Goal: Task Accomplishment & Management: Complete application form

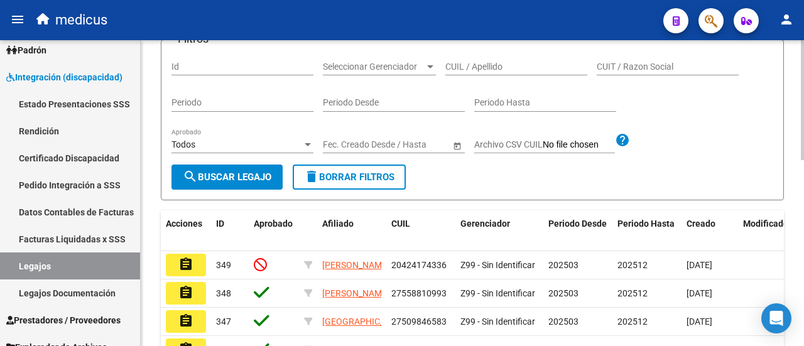
scroll to position [160, 0]
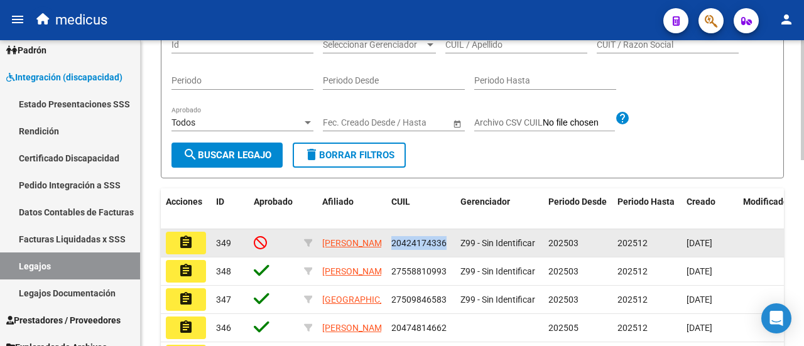
drag, startPoint x: 393, startPoint y: 276, endPoint x: 445, endPoint y: 274, distance: 52.2
click at [445, 248] on span "20424174336" at bounding box center [418, 243] width 55 height 10
copy span "20424174336"
click at [196, 254] on button "assignment" at bounding box center [186, 243] width 40 height 23
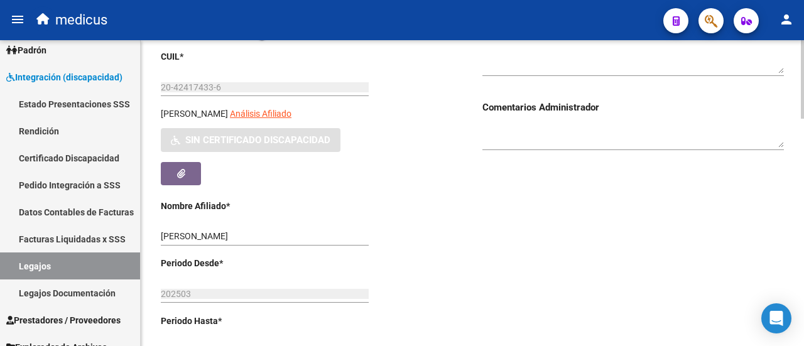
scroll to position [188, 0]
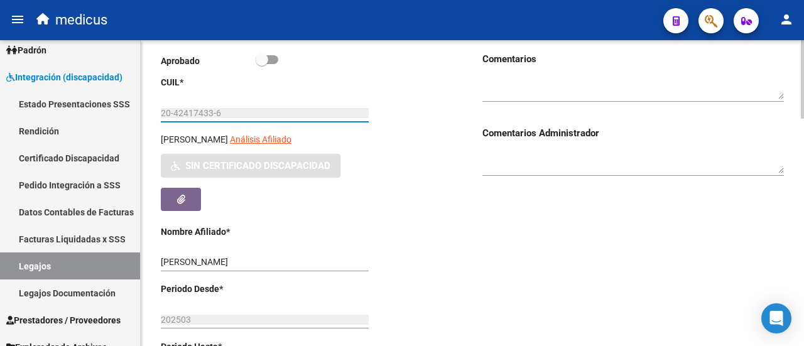
drag, startPoint x: 177, startPoint y: 112, endPoint x: 212, endPoint y: 110, distance: 34.6
click at [212, 110] on input "20-42417433-6" at bounding box center [265, 113] width 208 height 11
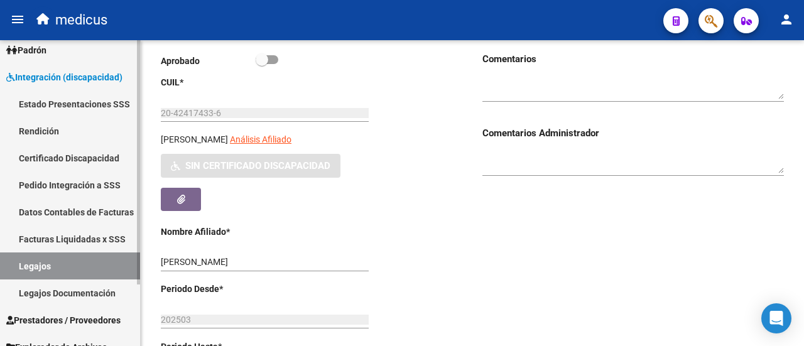
click at [58, 155] on link "Certificado Discapacidad" at bounding box center [70, 157] width 140 height 27
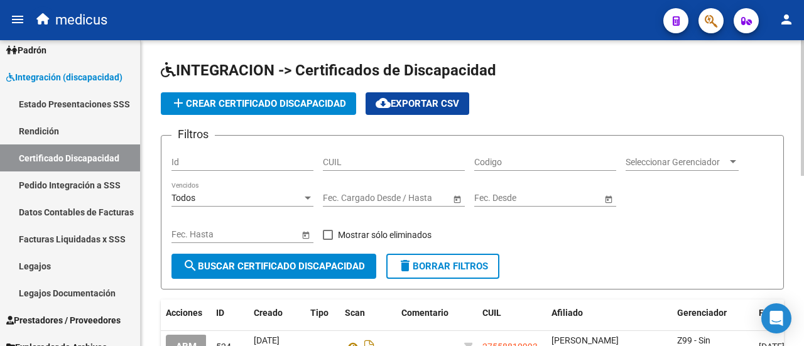
click at [408, 166] on div "CUIL" at bounding box center [394, 158] width 142 height 25
paste input "20-42417433-6"
type input "20-42417433-6"
click at [300, 272] on button "search Buscar Certificado Discapacidad" at bounding box center [273, 266] width 205 height 25
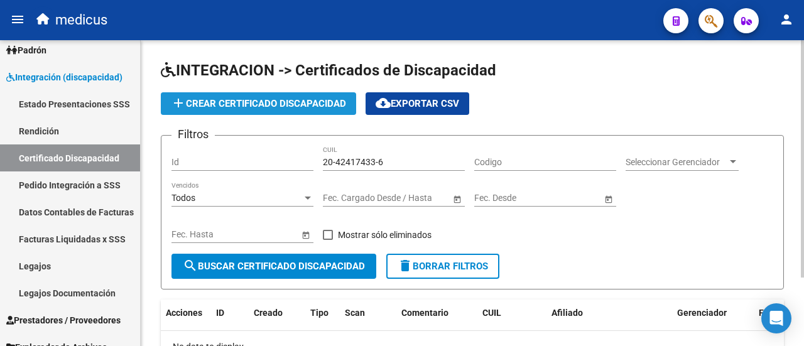
click at [264, 107] on span "add Crear Certificado Discapacidad" at bounding box center [258, 103] width 175 height 11
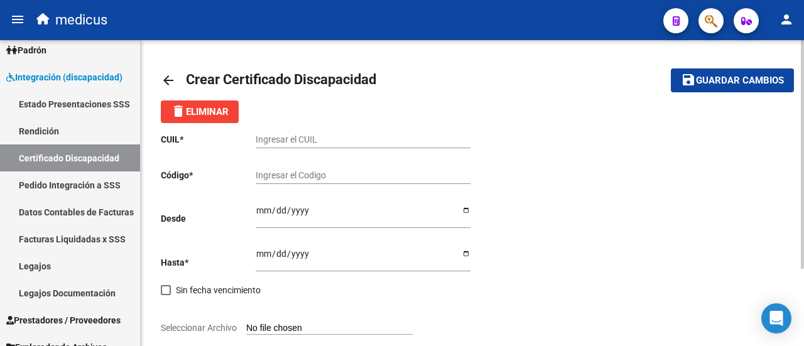
click at [283, 134] on input "Ingresar el CUIL" at bounding box center [363, 139] width 215 height 11
paste input "20-42417433-6"
type input "20-42417433-6"
click at [310, 173] on input "Ingresar el Codigo" at bounding box center [363, 175] width 215 height 11
paste input "ARG-02-00042417433-20160808-20260808-BS -370"
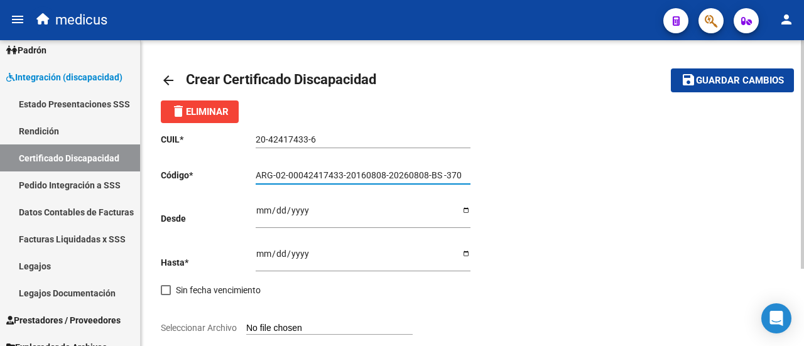
click at [274, 173] on input "ARG-02-00042417433-20160808-20260808-BS -370" at bounding box center [363, 175] width 215 height 11
click at [285, 170] on input "ARG02-00042417433-20160808-20260808-BS -370" at bounding box center [363, 175] width 215 height 11
click at [341, 179] on input "ARG0200042417433-20160808-20260808-BS -370" at bounding box center [363, 175] width 215 height 11
click at [380, 171] on input "ARG020004241743320160808-20260808-BS -370" at bounding box center [363, 175] width 215 height 11
click at [420, 175] on input "ARG02000424174332016080820260808-BS -370" at bounding box center [363, 175] width 215 height 11
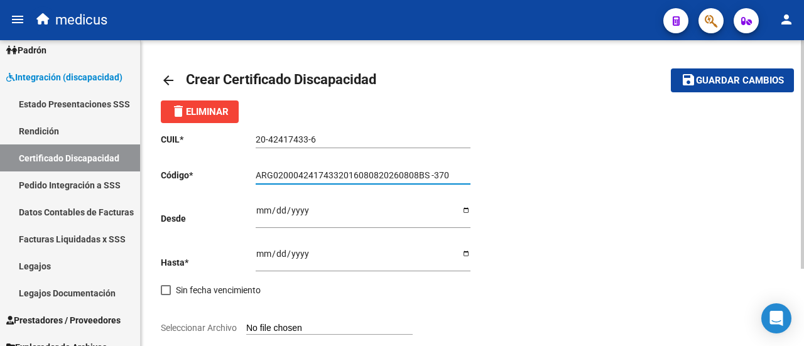
click at [433, 175] on input "ARG02000424174332016080820260808BS -370" at bounding box center [363, 175] width 215 height 11
type input "ARG02000424174332016080820260808BS370"
click at [352, 212] on input "Ingresar fec. Desde" at bounding box center [363, 214] width 215 height 19
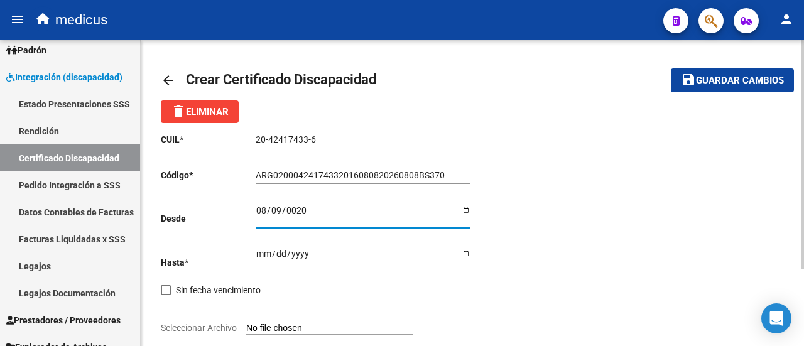
type input "0202-08-09"
type input "[DATE]"
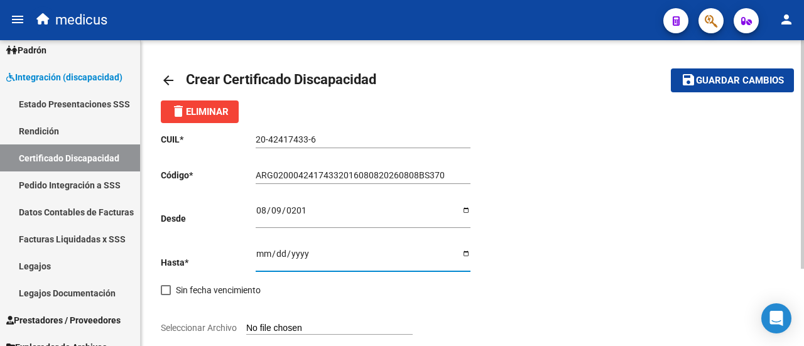
click at [263, 256] on input "Ingresar fec. Hasta" at bounding box center [363, 258] width 215 height 19
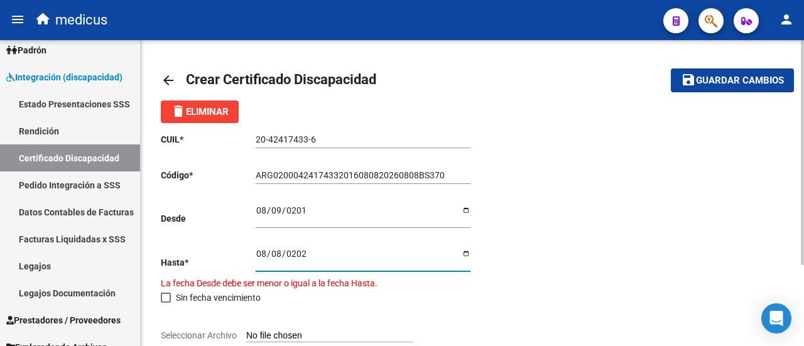
type input "[DATE]"
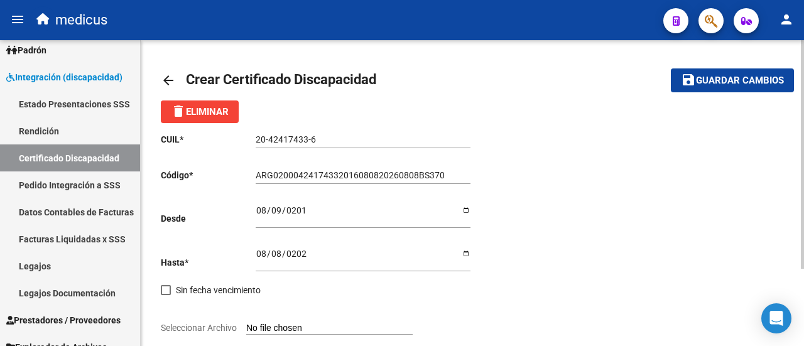
scroll to position [103, 0]
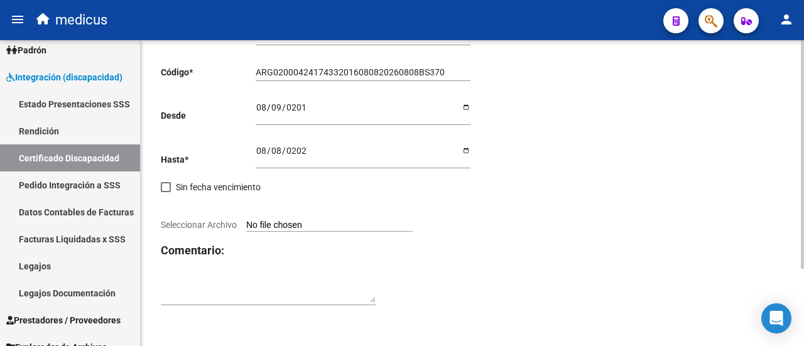
click at [303, 224] on input "Seleccionar Archivo" at bounding box center [329, 226] width 166 height 12
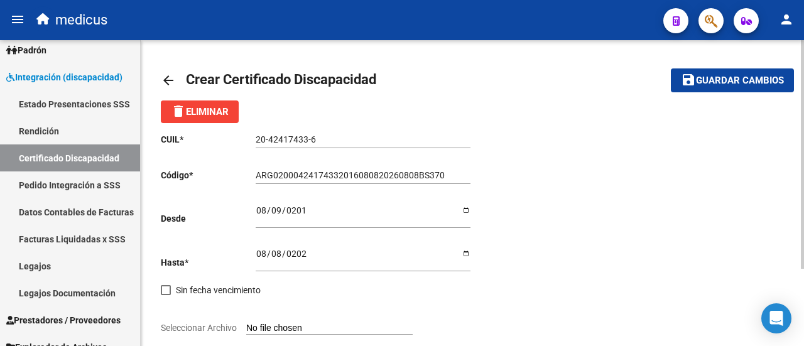
scroll to position [63, 0]
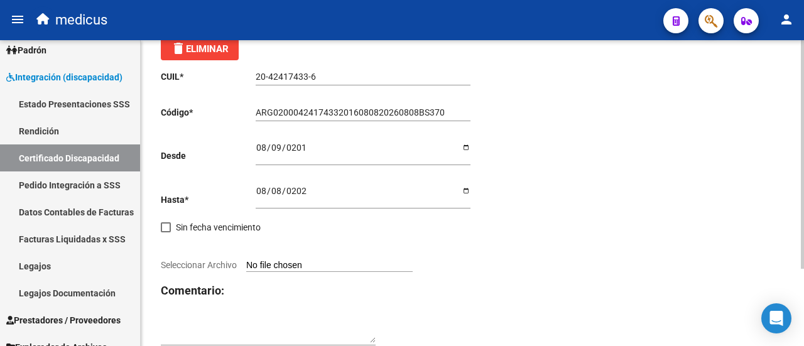
type input "C:\fakepath\42417433 CUD.pdf"
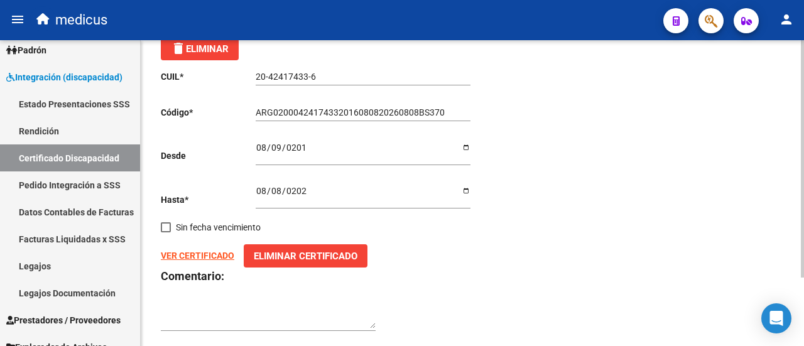
scroll to position [0, 0]
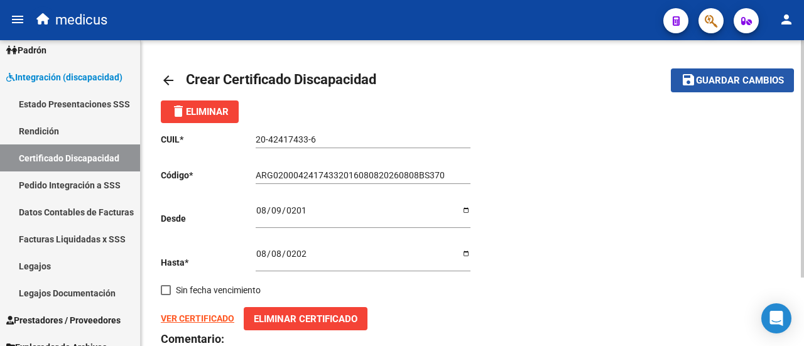
click at [711, 85] on span "Guardar cambios" at bounding box center [740, 80] width 88 height 11
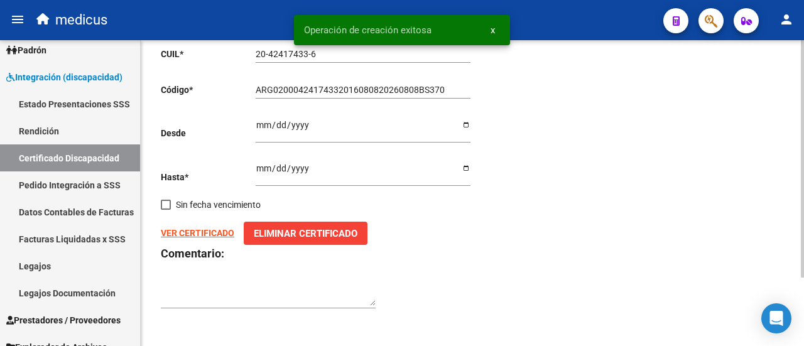
scroll to position [88, 0]
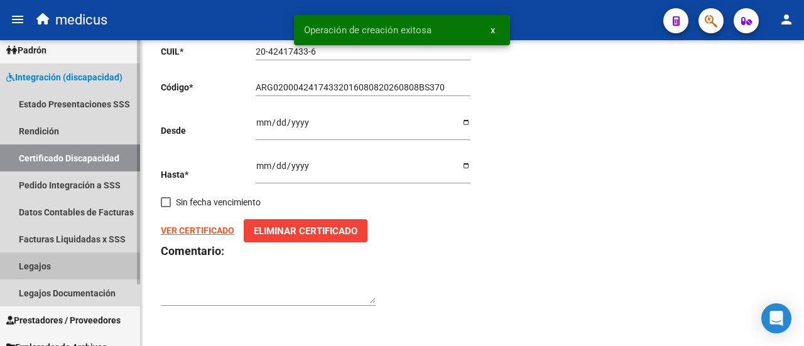
click at [36, 262] on link "Legajos" at bounding box center [70, 266] width 140 height 27
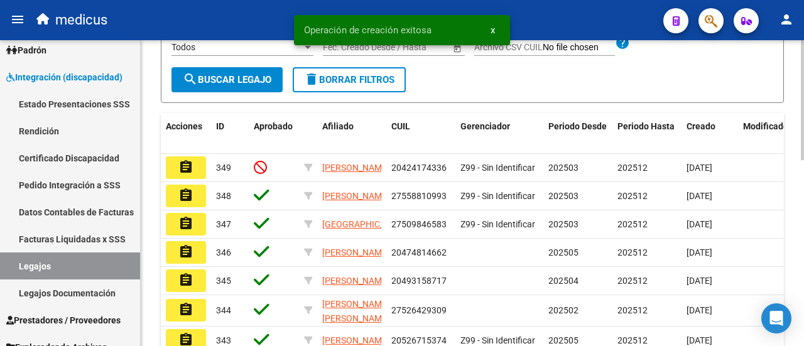
scroll to position [251, 0]
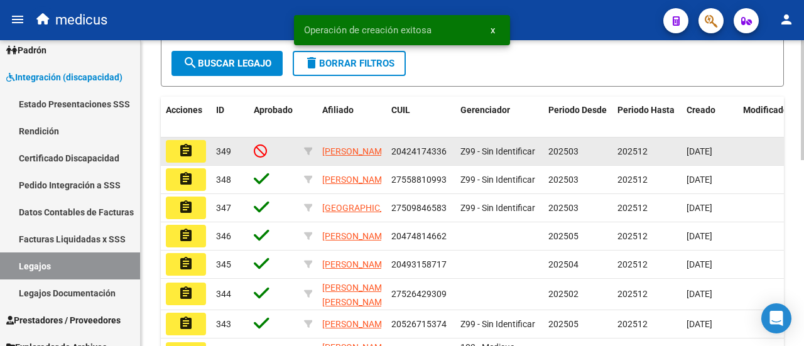
click at [178, 158] on mat-icon "assignment" at bounding box center [185, 150] width 15 height 15
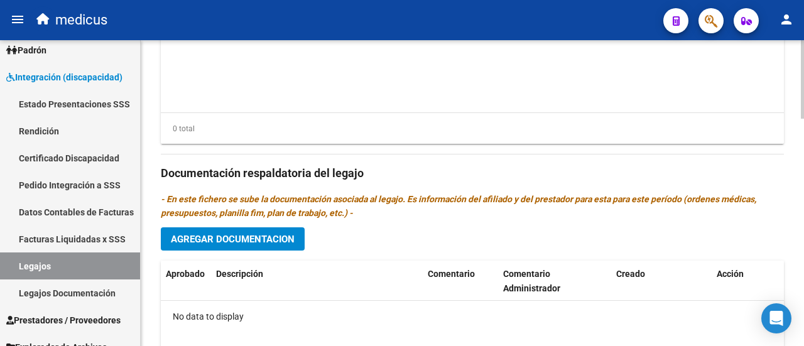
scroll to position [817, 0]
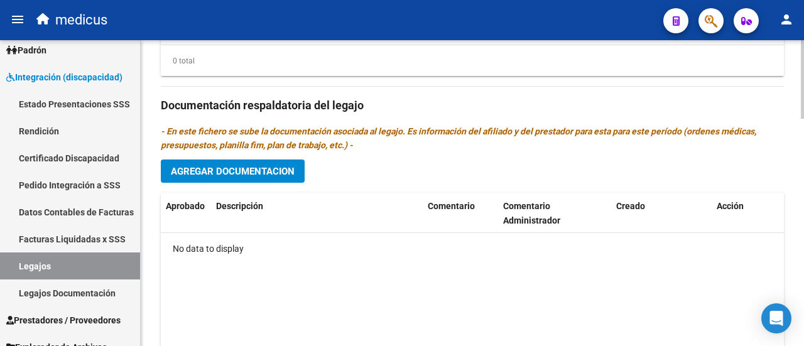
click at [244, 173] on span "Agregar Documentacion" at bounding box center [233, 171] width 124 height 11
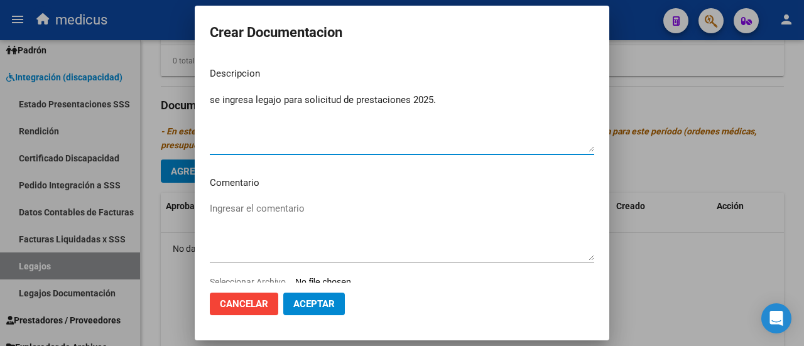
type textarea "se ingresa legajo para solicitud de prestaciones 2025."
click at [311, 189] on p "Comentario" at bounding box center [402, 183] width 384 height 14
click at [289, 210] on textarea "Ingresar el comentario" at bounding box center [402, 231] width 384 height 59
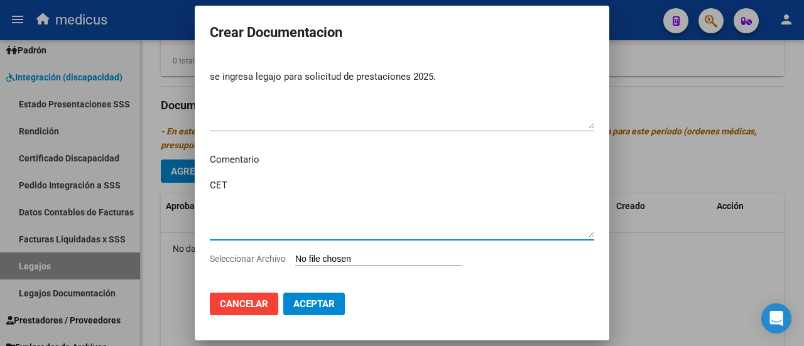
scroll to position [36, 0]
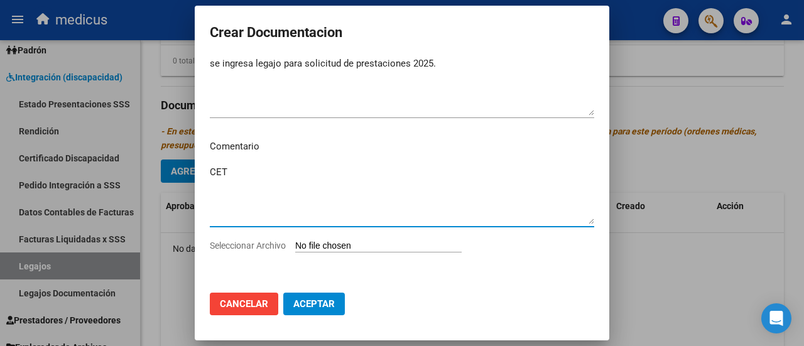
type textarea "CET"
click at [332, 244] on input "Seleccionar Archivo" at bounding box center [378, 247] width 166 height 12
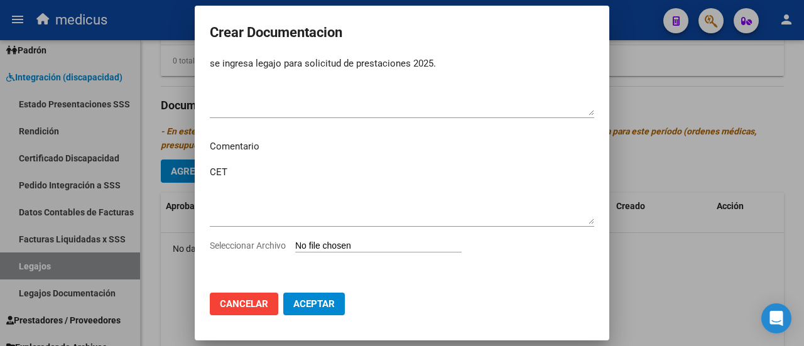
click at [648, 277] on div at bounding box center [402, 173] width 804 height 346
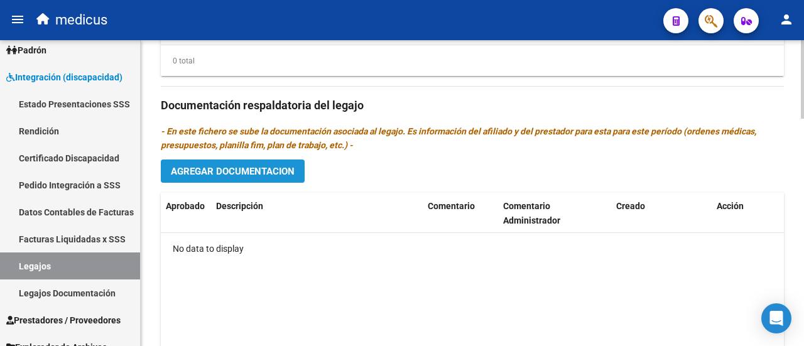
click at [266, 180] on button "Agregar Documentacion" at bounding box center [233, 171] width 144 height 23
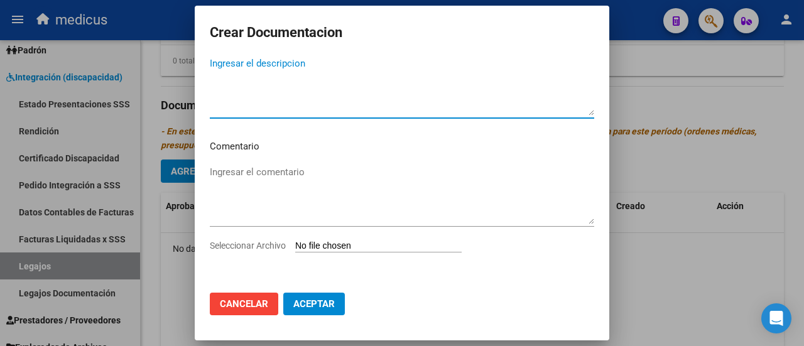
click at [325, 251] on input "Seleccionar Archivo" at bounding box center [378, 247] width 166 height 12
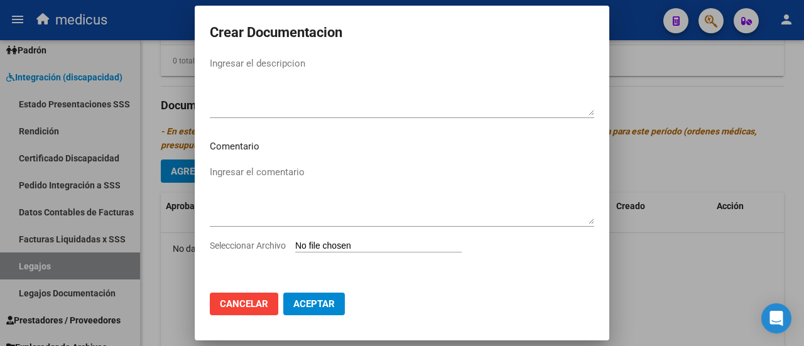
type input "C:\fakepath\[PERSON_NAME]-20424174336.pdf"
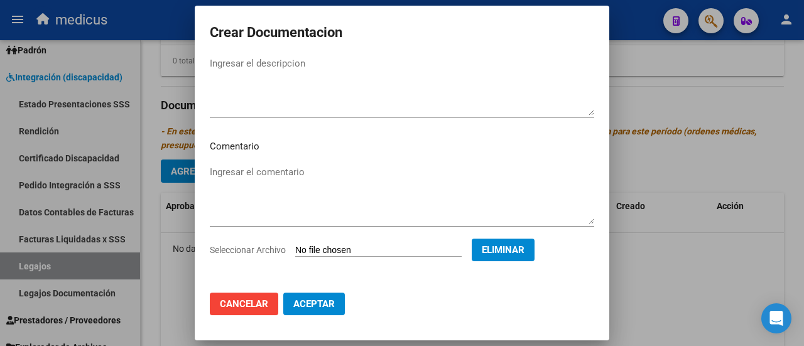
click at [337, 101] on textarea "Ingresar el descripcion" at bounding box center [402, 86] width 384 height 59
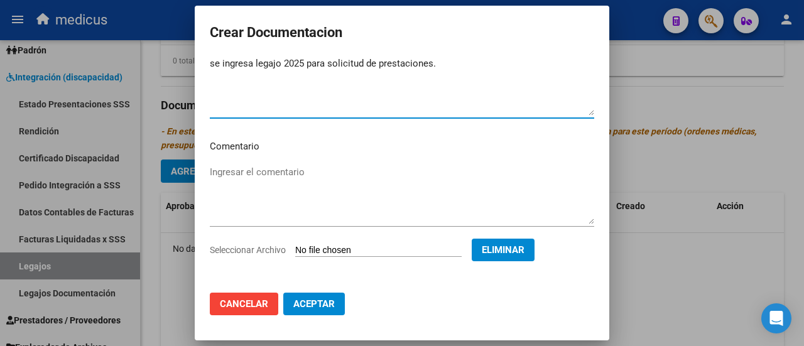
type textarea "se ingresa legajo 2025 para solicitud de prestaciones."
click at [281, 174] on textarea "Ingresar el comentario" at bounding box center [402, 194] width 384 height 59
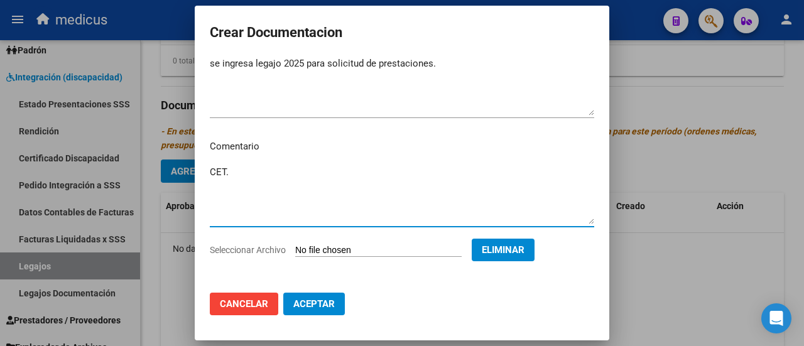
type textarea "CET."
click at [309, 307] on span "Aceptar" at bounding box center [313, 303] width 41 height 11
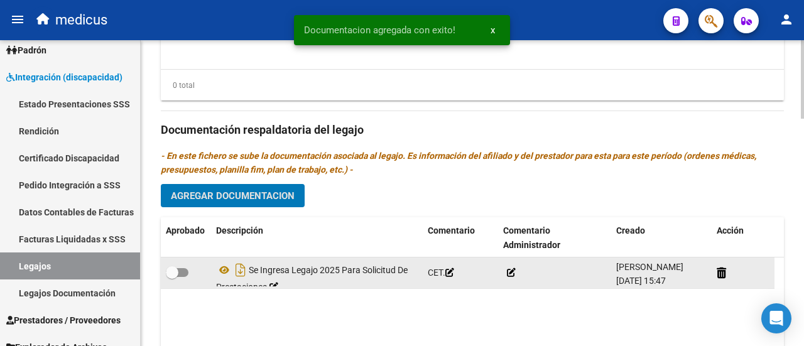
scroll to position [817, 0]
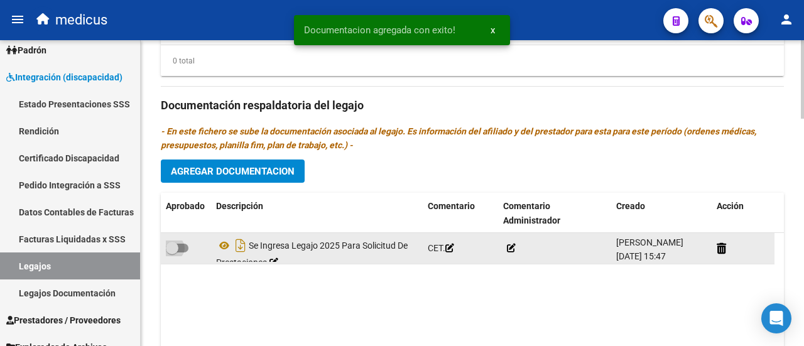
click at [183, 245] on span at bounding box center [177, 248] width 23 height 9
click at [172, 253] on input "checkbox" at bounding box center [171, 253] width 1 height 1
checkbox input "true"
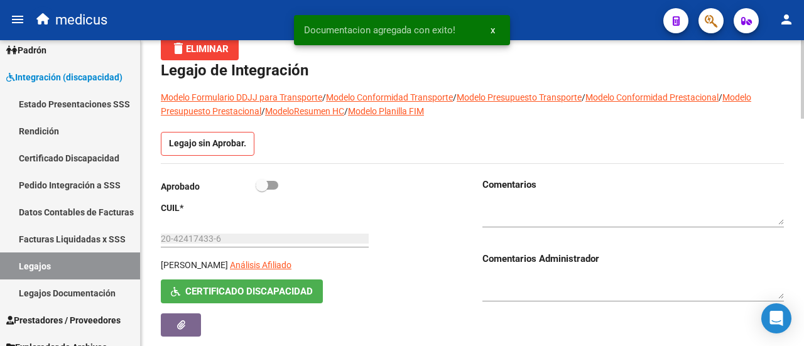
scroll to position [0, 0]
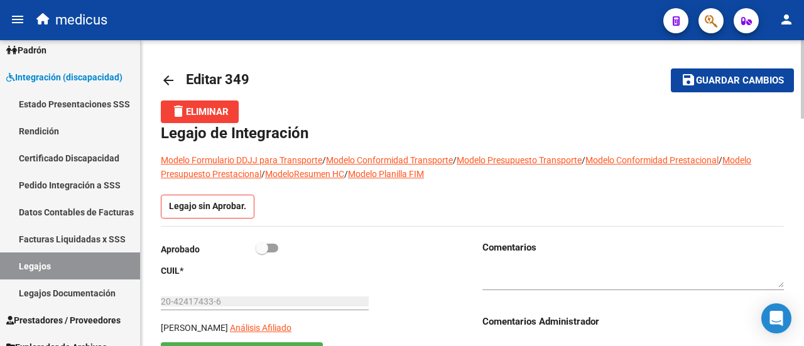
click at [280, 247] on div "Aprobado" at bounding box center [312, 252] width 302 height 23
click at [278, 248] on span at bounding box center [267, 248] width 23 height 9
click at [262, 253] on input "checkbox" at bounding box center [261, 253] width 1 height 1
checkbox input "true"
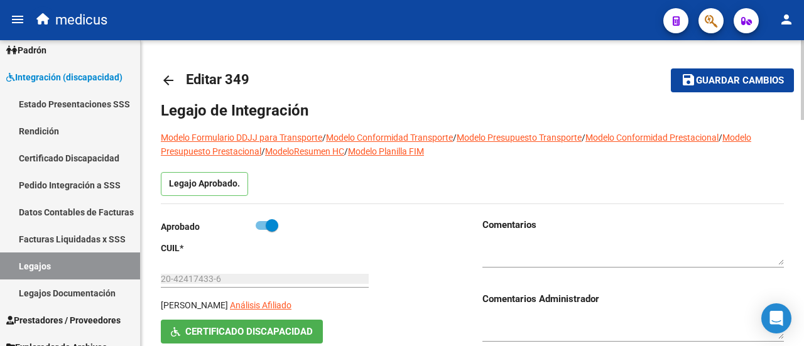
click at [756, 85] on span "Guardar cambios" at bounding box center [740, 80] width 88 height 11
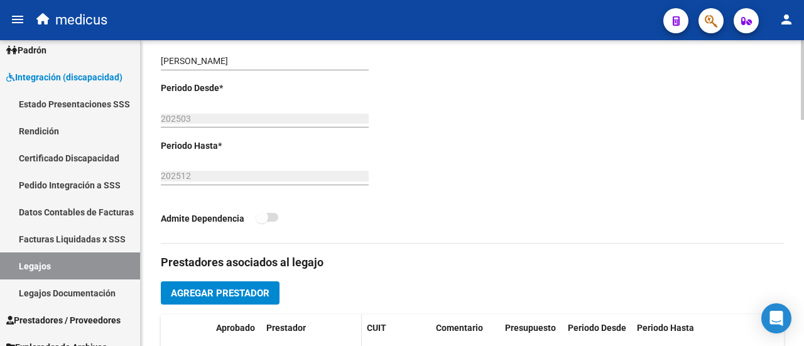
scroll to position [440, 0]
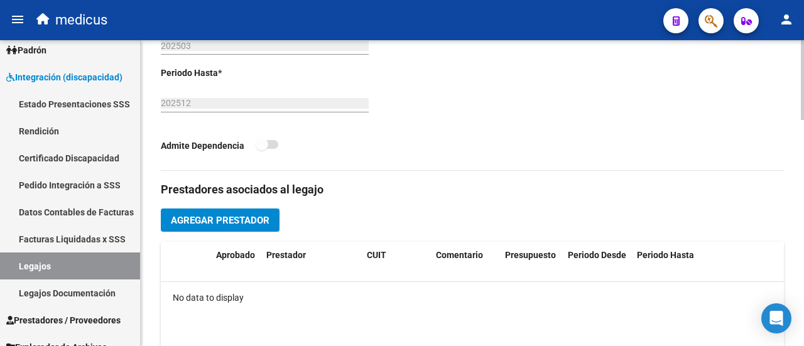
click at [247, 219] on span "Agregar Prestador" at bounding box center [220, 220] width 99 height 11
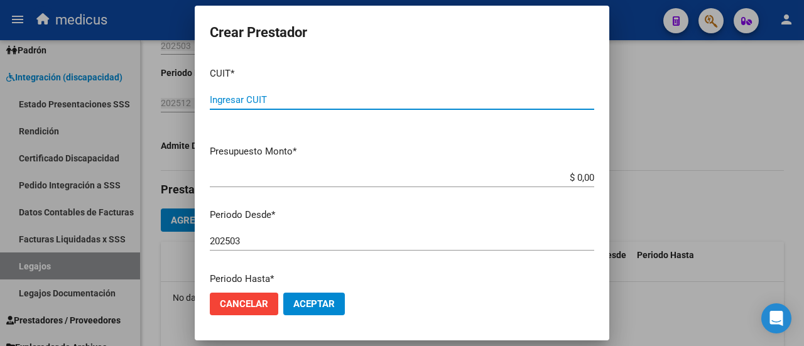
paste input "30-70765281-7"
type input "30-70765281-7"
click at [548, 174] on input "$ 0,00" at bounding box center [402, 177] width 384 height 11
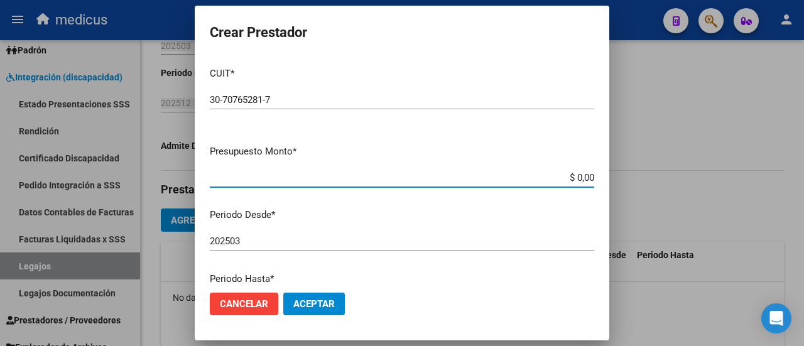
drag, startPoint x: 567, startPoint y: 180, endPoint x: 594, endPoint y: 175, distance: 28.2
click at [594, 175] on app-form-text-field "Presupuesto Monto * $ 0,00 Ingresar el monto" at bounding box center [407, 163] width 394 height 39
type input "$ 760.011,22"
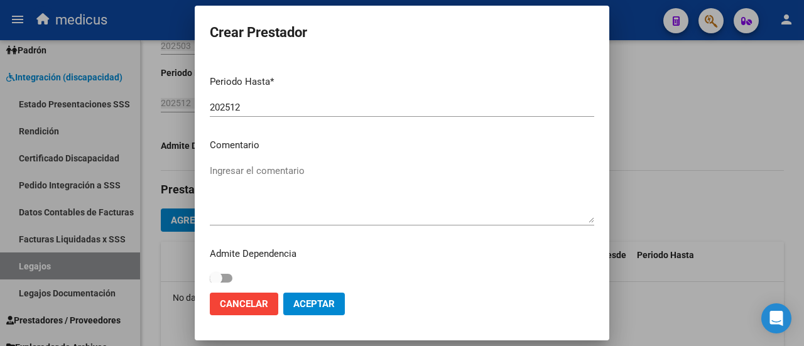
scroll to position [205, 0]
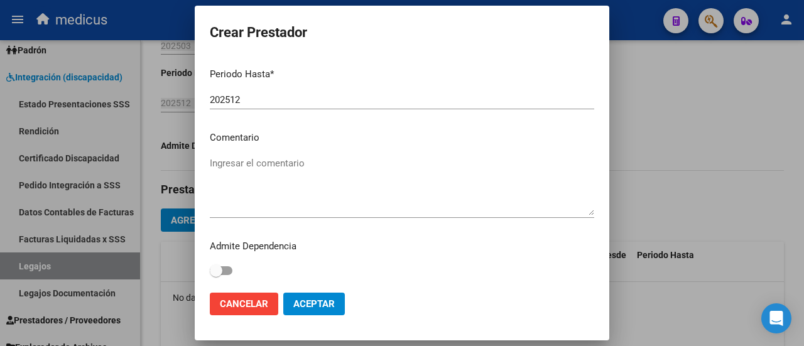
drag, startPoint x: 232, startPoint y: 170, endPoint x: 244, endPoint y: 173, distance: 11.6
click at [233, 170] on textarea "Ingresar el comentario" at bounding box center [402, 185] width 384 height 59
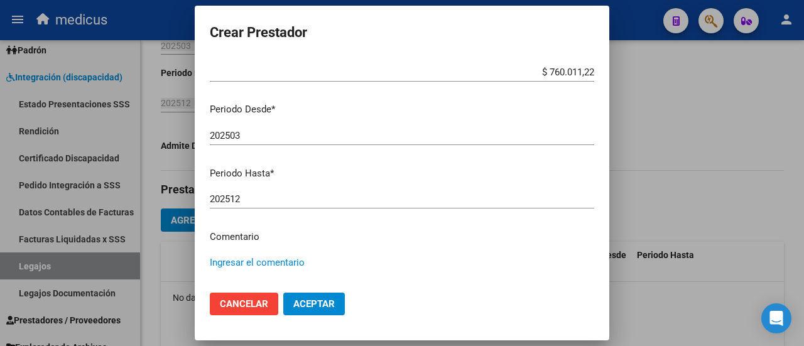
scroll to position [188, 0]
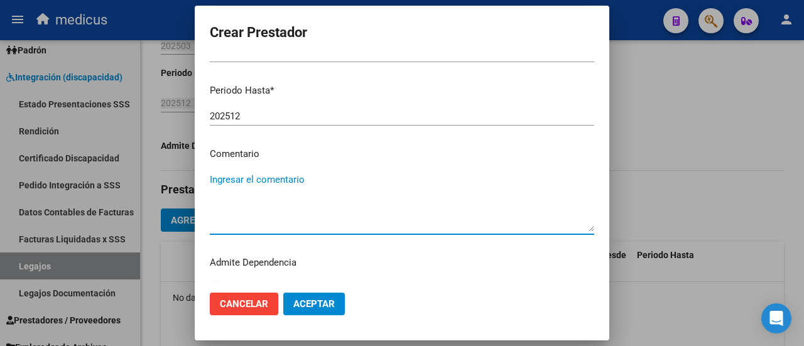
click at [317, 300] on span "Aceptar" at bounding box center [313, 303] width 41 height 11
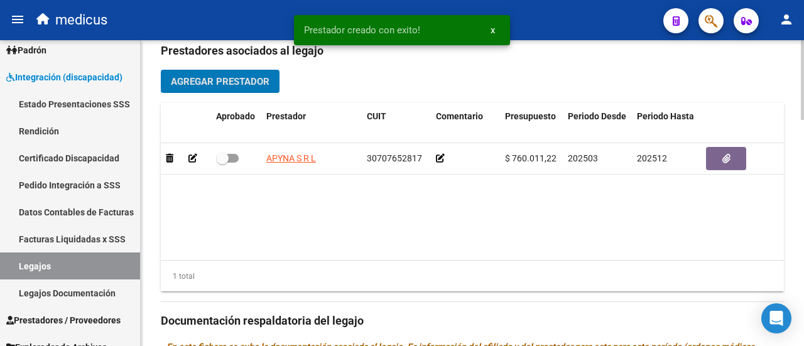
scroll to position [503, 0]
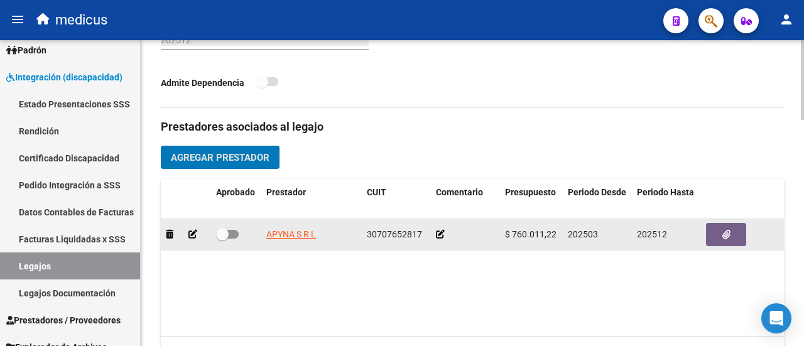
click at [230, 232] on span at bounding box center [227, 234] width 23 height 9
click at [222, 239] on input "checkbox" at bounding box center [222, 239] width 1 height 1
checkbox input "true"
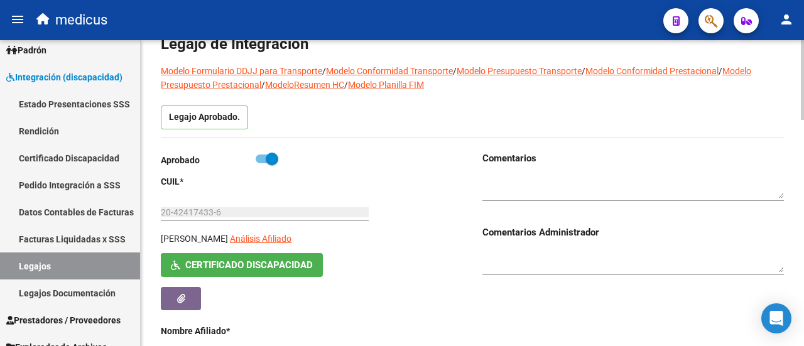
scroll to position [0, 0]
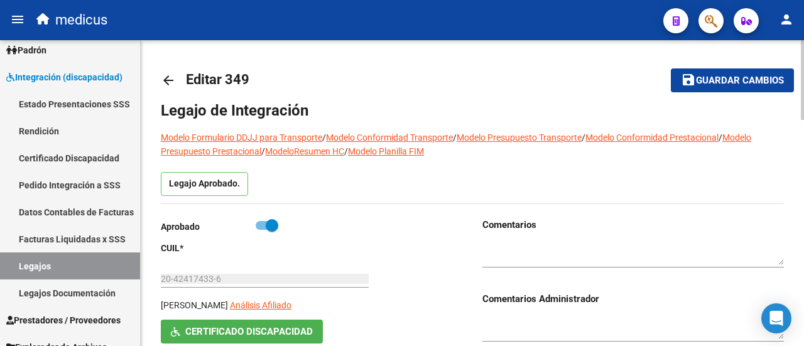
click at [776, 85] on span "Guardar cambios" at bounding box center [740, 80] width 88 height 11
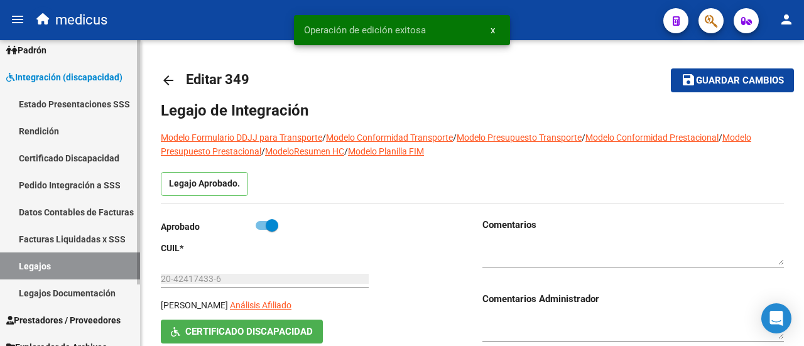
click at [30, 266] on link "Legajos" at bounding box center [70, 266] width 140 height 27
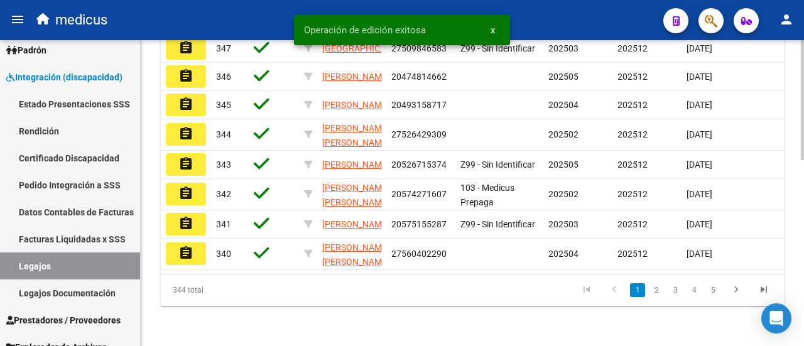
scroll to position [440, 0]
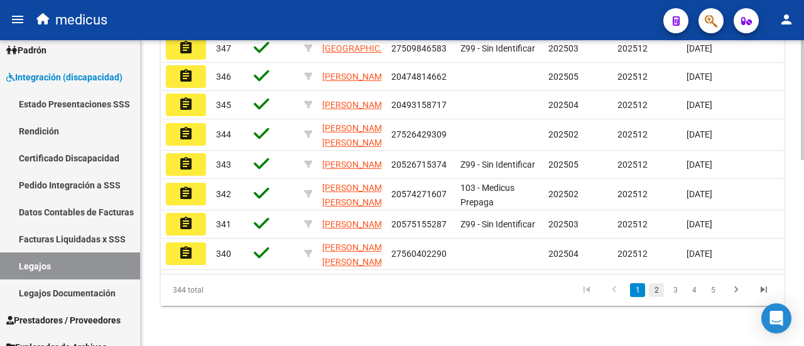
click at [653, 297] on link "2" at bounding box center [656, 290] width 15 height 14
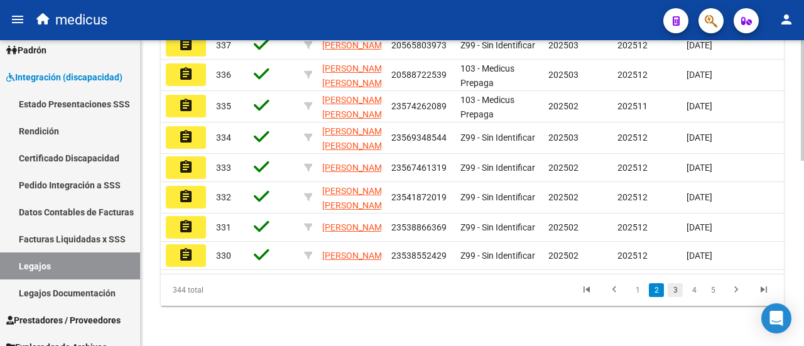
click at [671, 297] on link "3" at bounding box center [675, 290] width 15 height 14
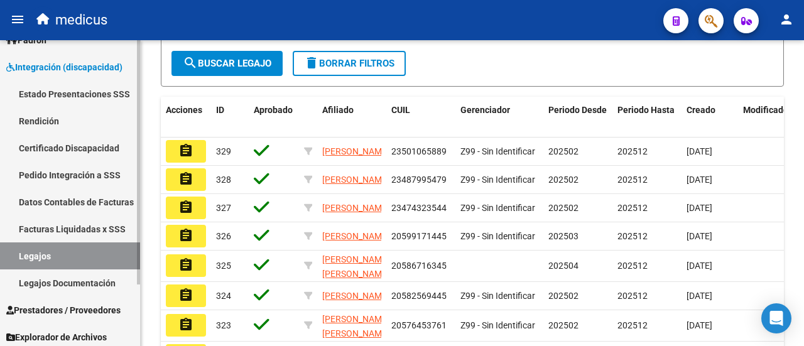
scroll to position [77, 0]
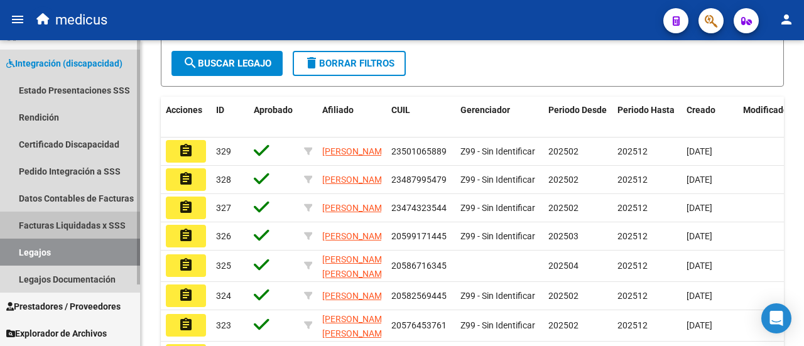
click at [57, 226] on link "Facturas Liquidadas x SSS" at bounding box center [70, 225] width 140 height 27
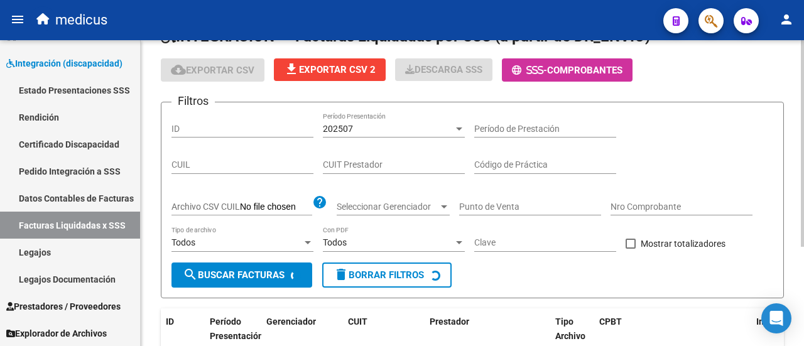
scroll to position [21, 0]
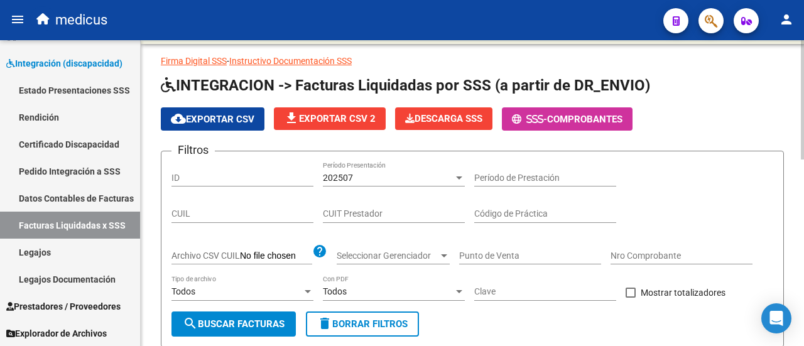
click at [372, 219] on div "CUIT Prestador" at bounding box center [394, 210] width 142 height 25
paste input "27-30746143-4"
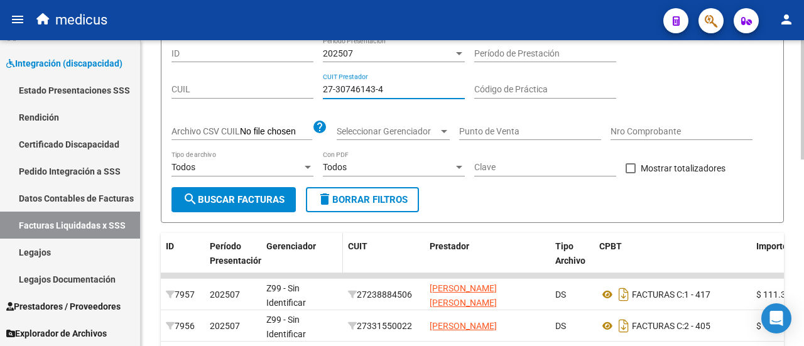
scroll to position [147, 0]
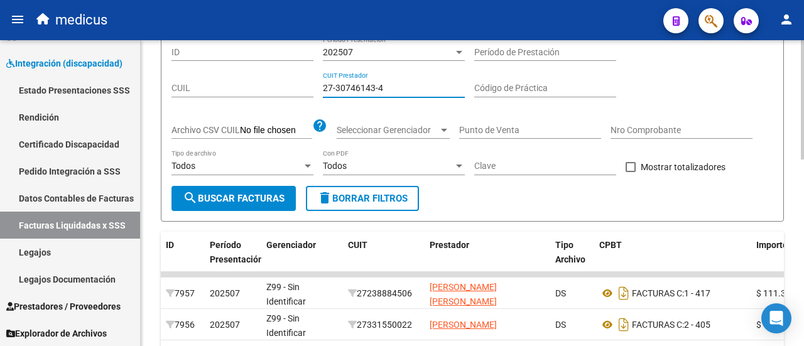
type input "27-30746143-4"
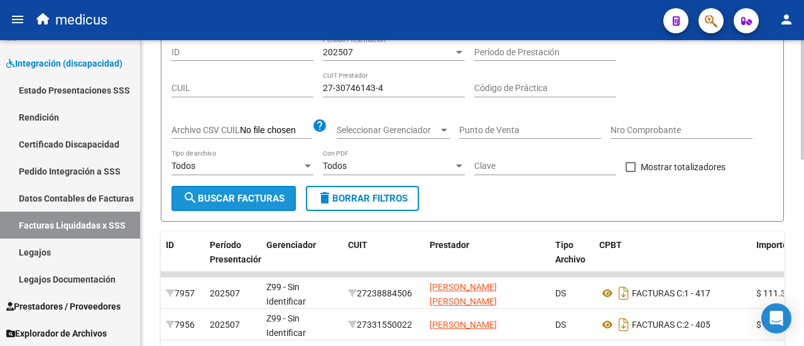
click at [247, 198] on span "search Buscar Facturas" at bounding box center [234, 198] width 102 height 11
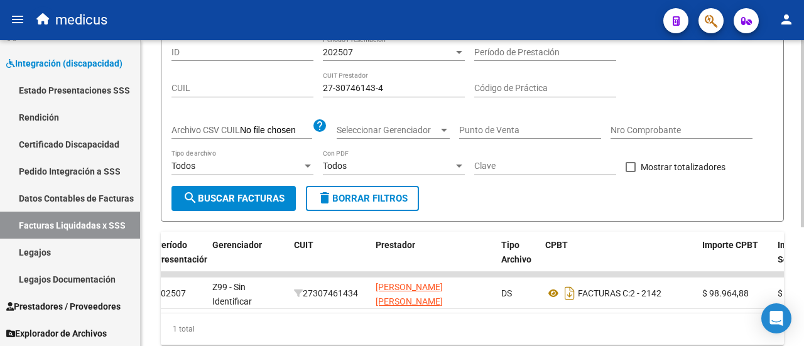
scroll to position [0, 25]
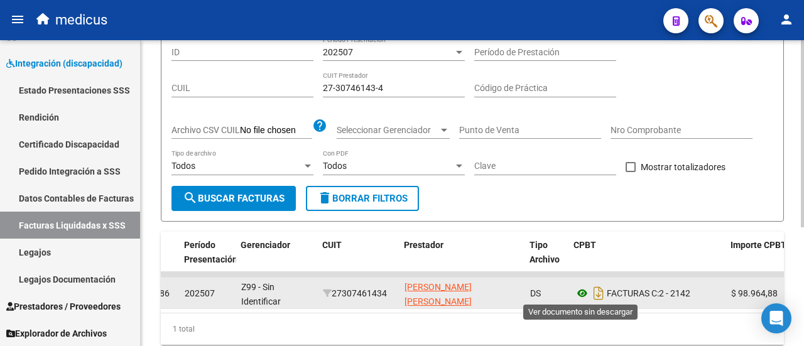
click at [583, 286] on icon at bounding box center [582, 293] width 16 height 15
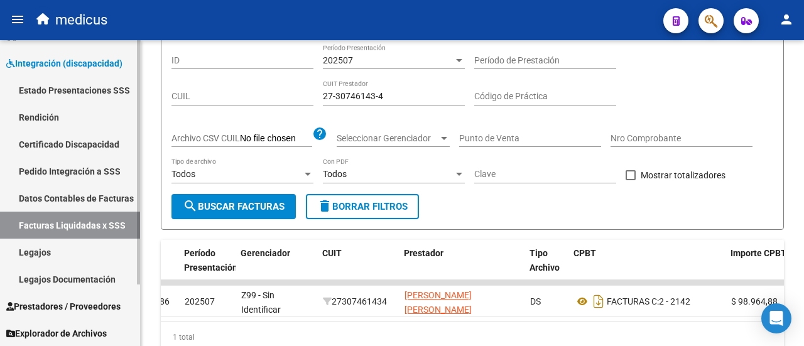
scroll to position [147, 0]
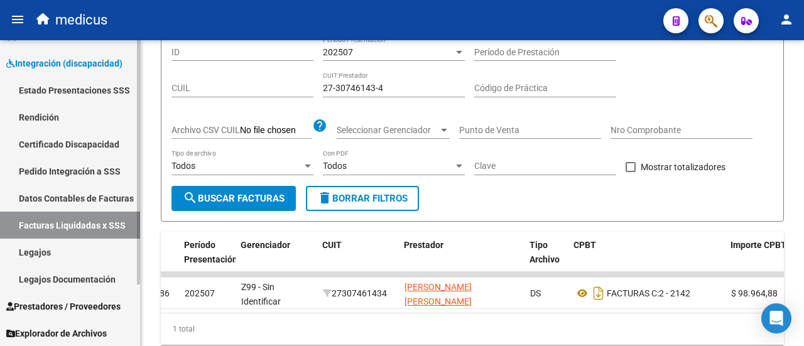
click at [112, 200] on link "Datos Contables de Facturas" at bounding box center [70, 198] width 140 height 27
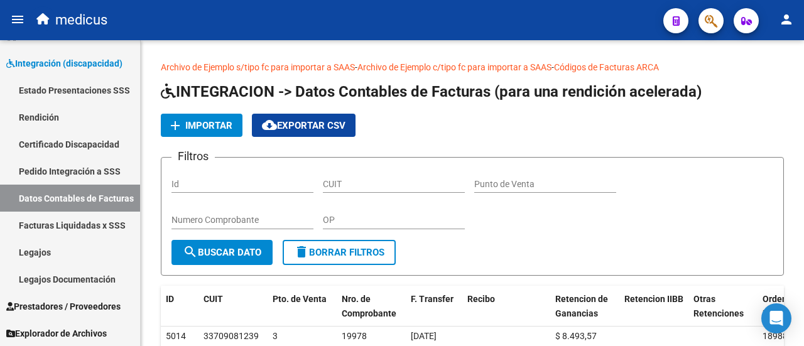
click at [781, 20] on mat-icon "person" at bounding box center [786, 19] width 15 height 15
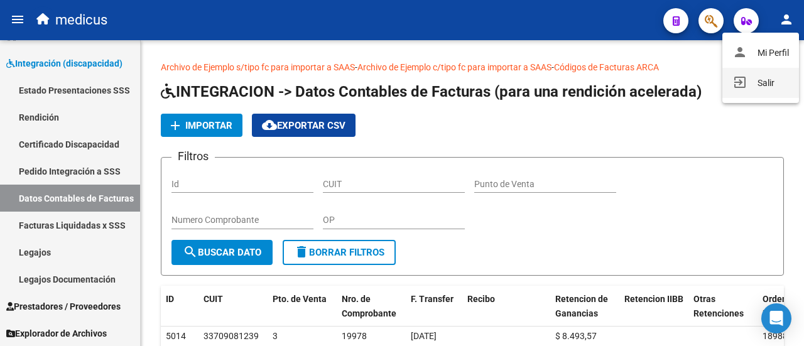
click at [753, 80] on button "exit_to_app Salir" at bounding box center [760, 83] width 77 height 30
